Goal: Task Accomplishment & Management: Use online tool/utility

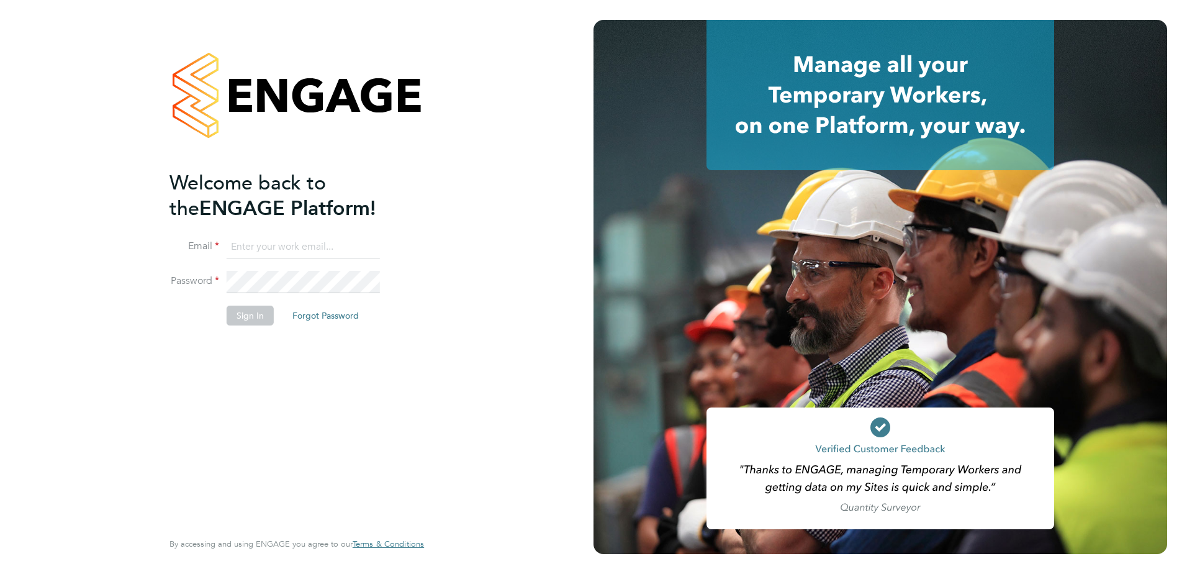
type input "john.oneill2@vistry.co.uk"
click at [247, 310] on button "Sign In" at bounding box center [250, 315] width 47 height 20
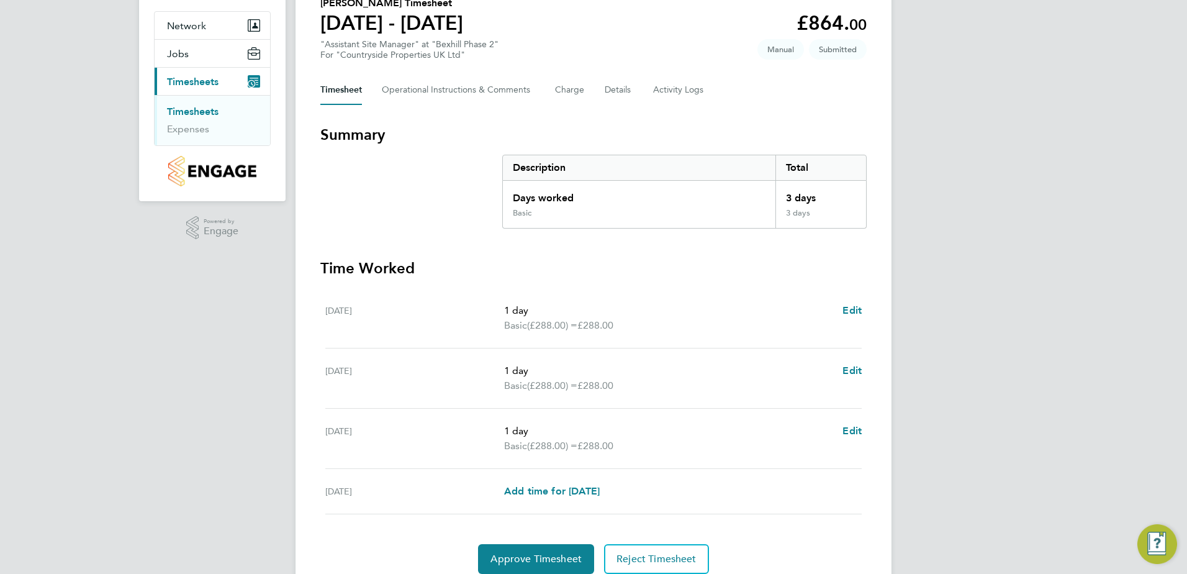
scroll to position [158, 0]
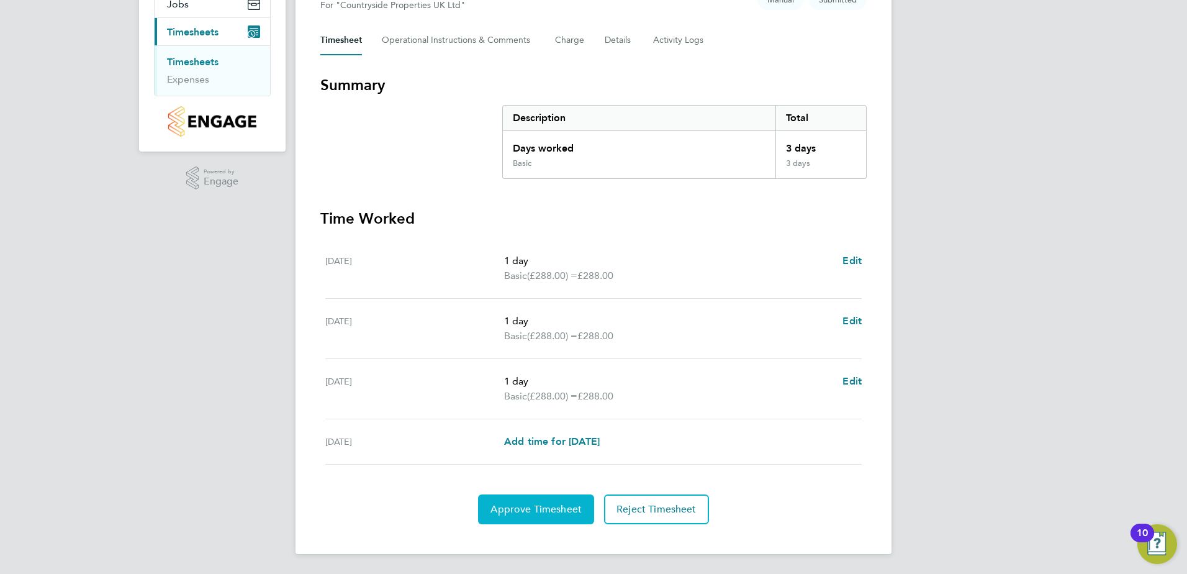
click at [554, 508] on span "Approve Timesheet" at bounding box center [535, 509] width 91 height 12
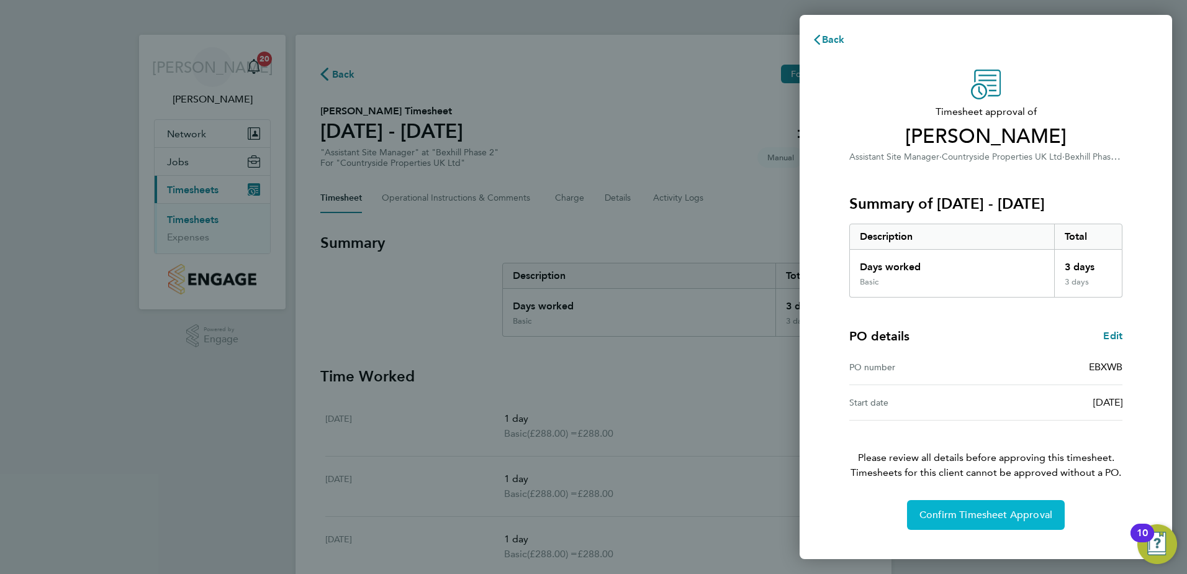
click at [1000, 513] on span "Confirm Timesheet Approval" at bounding box center [985, 514] width 133 height 12
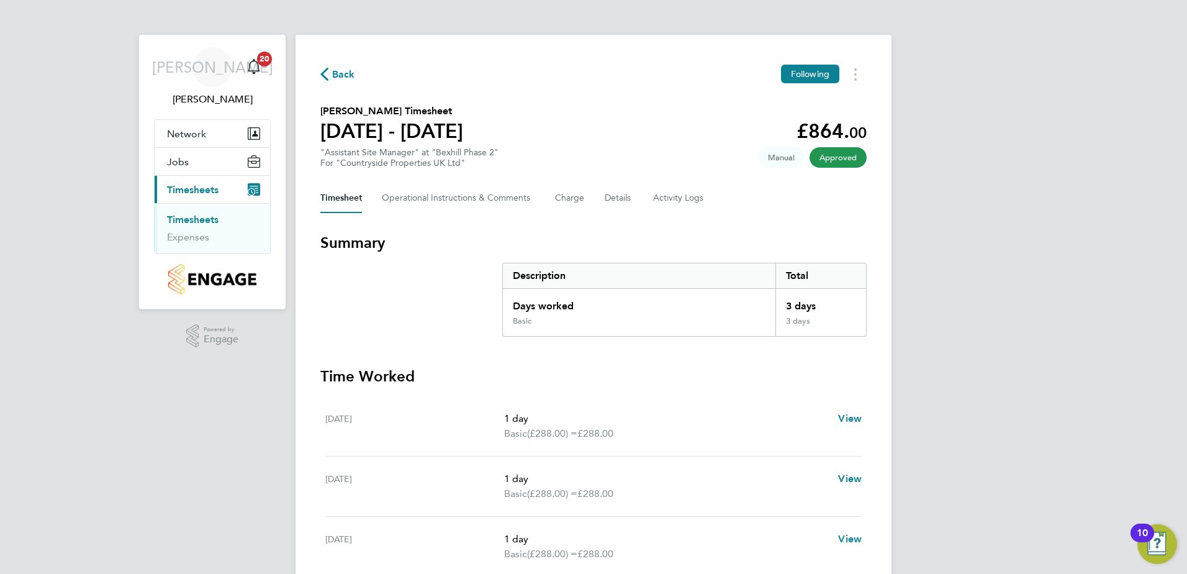
click at [844, 158] on span "Approved" at bounding box center [837, 157] width 57 height 20
